Goal: Information Seeking & Learning: Learn about a topic

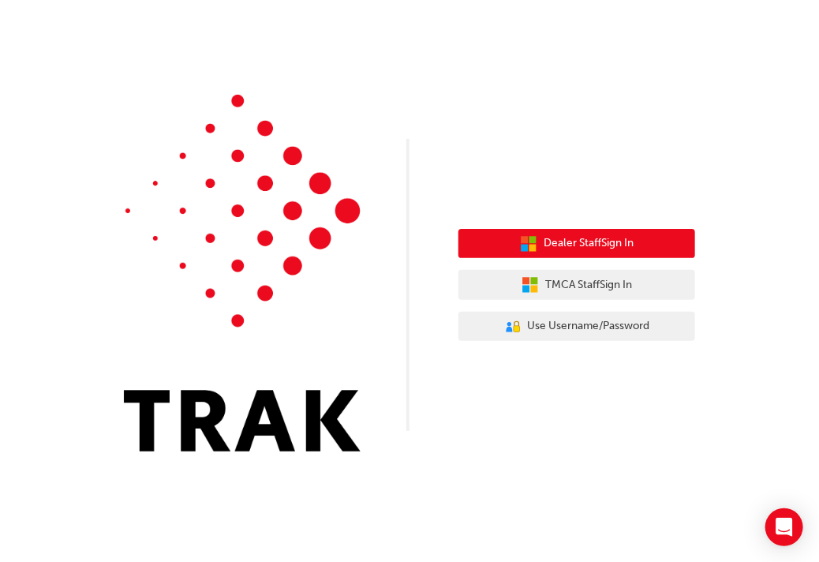
click at [544, 245] on span "Dealer Staff Sign In" at bounding box center [589, 243] width 90 height 18
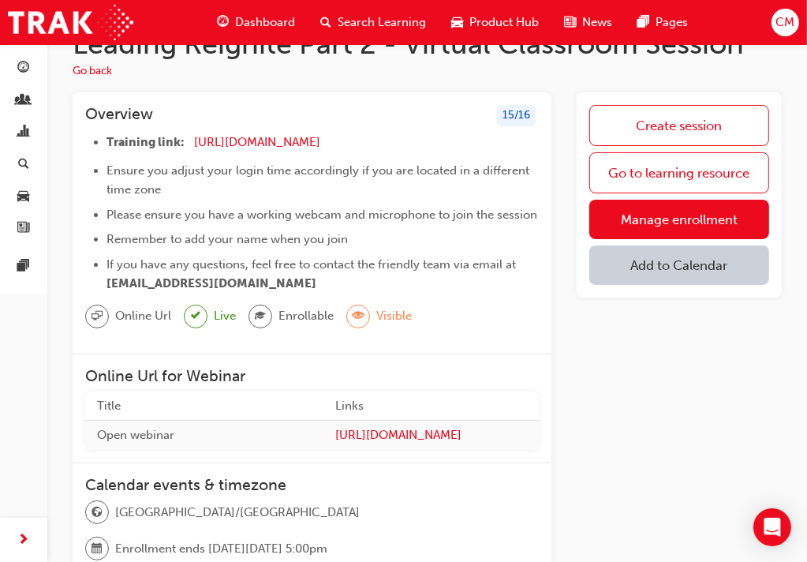
scroll to position [35, 0]
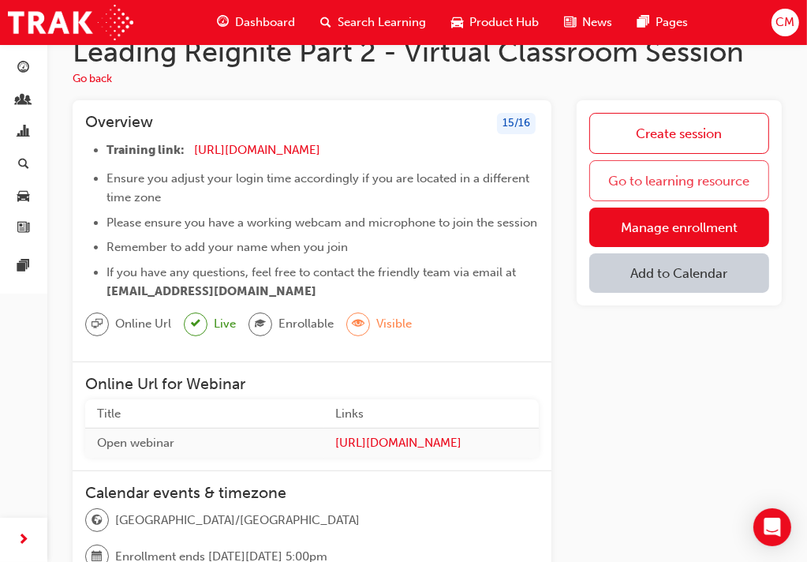
click at [672, 175] on link "Go to learning resource" at bounding box center [679, 180] width 180 height 41
